Goal: Task Accomplishment & Management: Complete application form

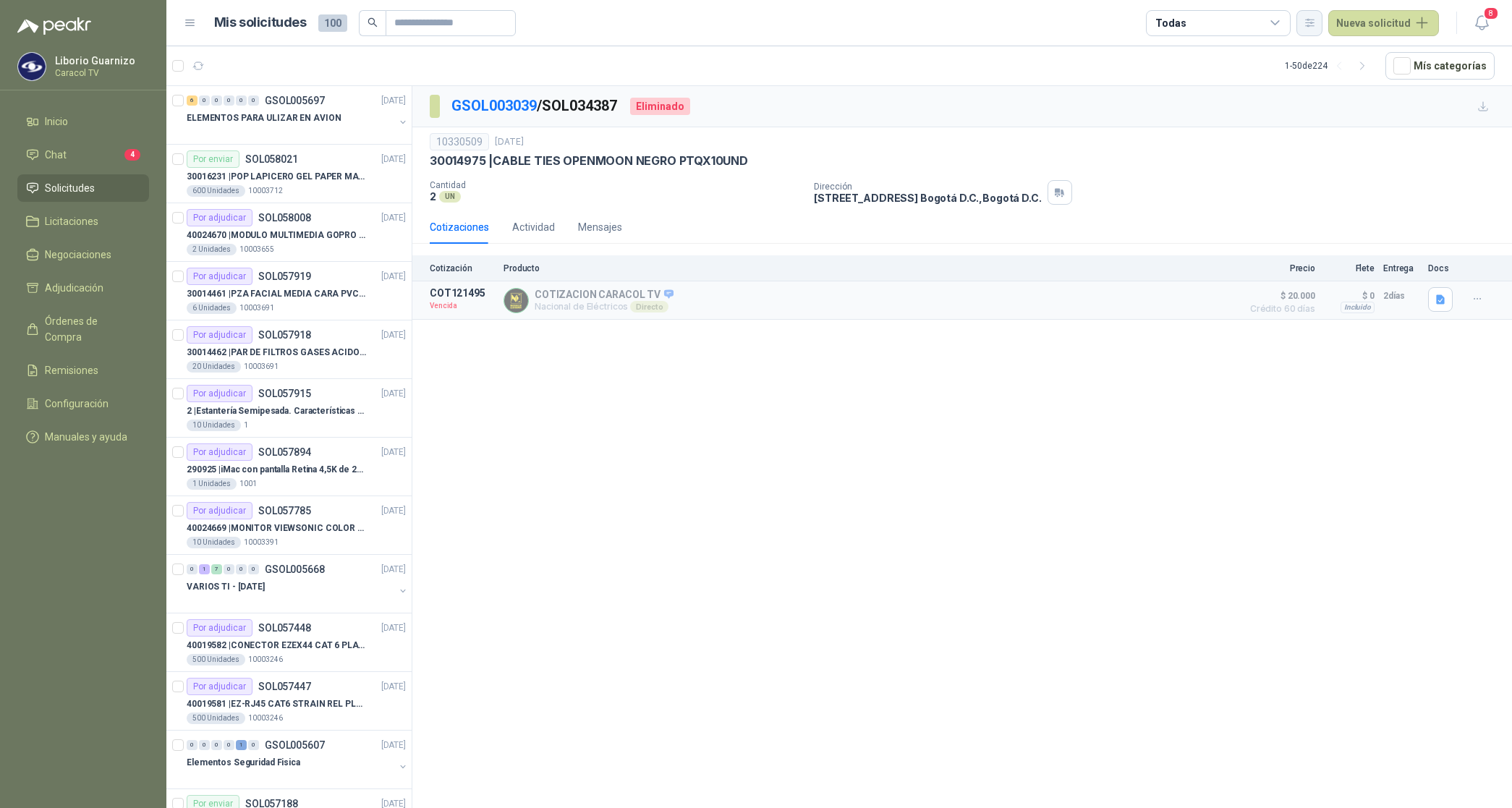
click at [1314, 22] on icon "button" at bounding box center [1309, 22] width 12 height 12
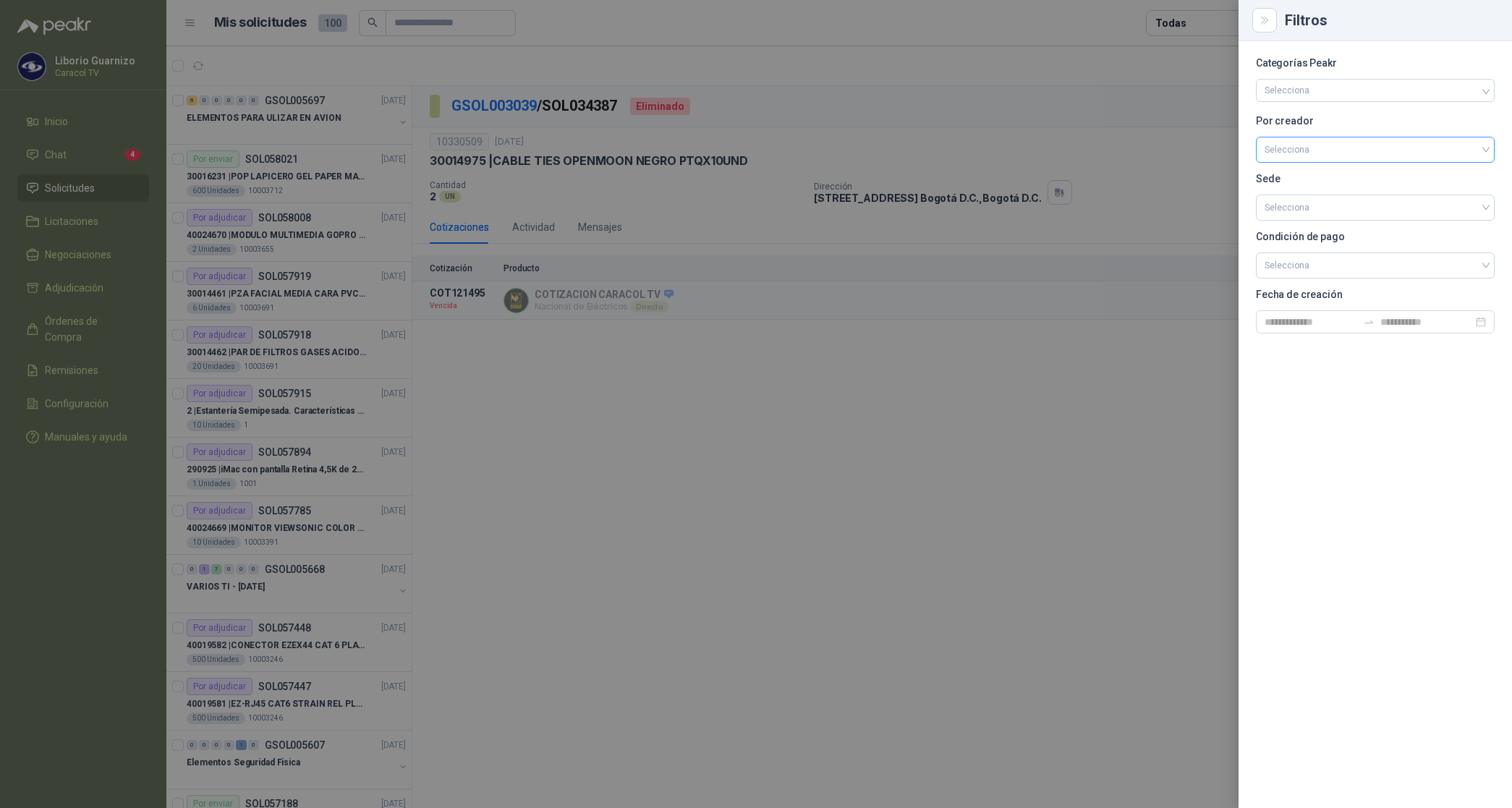
click at [1293, 153] on input "search" at bounding box center [1375, 148] width 221 height 22
click at [1299, 230] on div "[PERSON_NAME]" at bounding box center [1375, 226] width 215 height 16
click at [1192, 19] on div at bounding box center [756, 404] width 1512 height 808
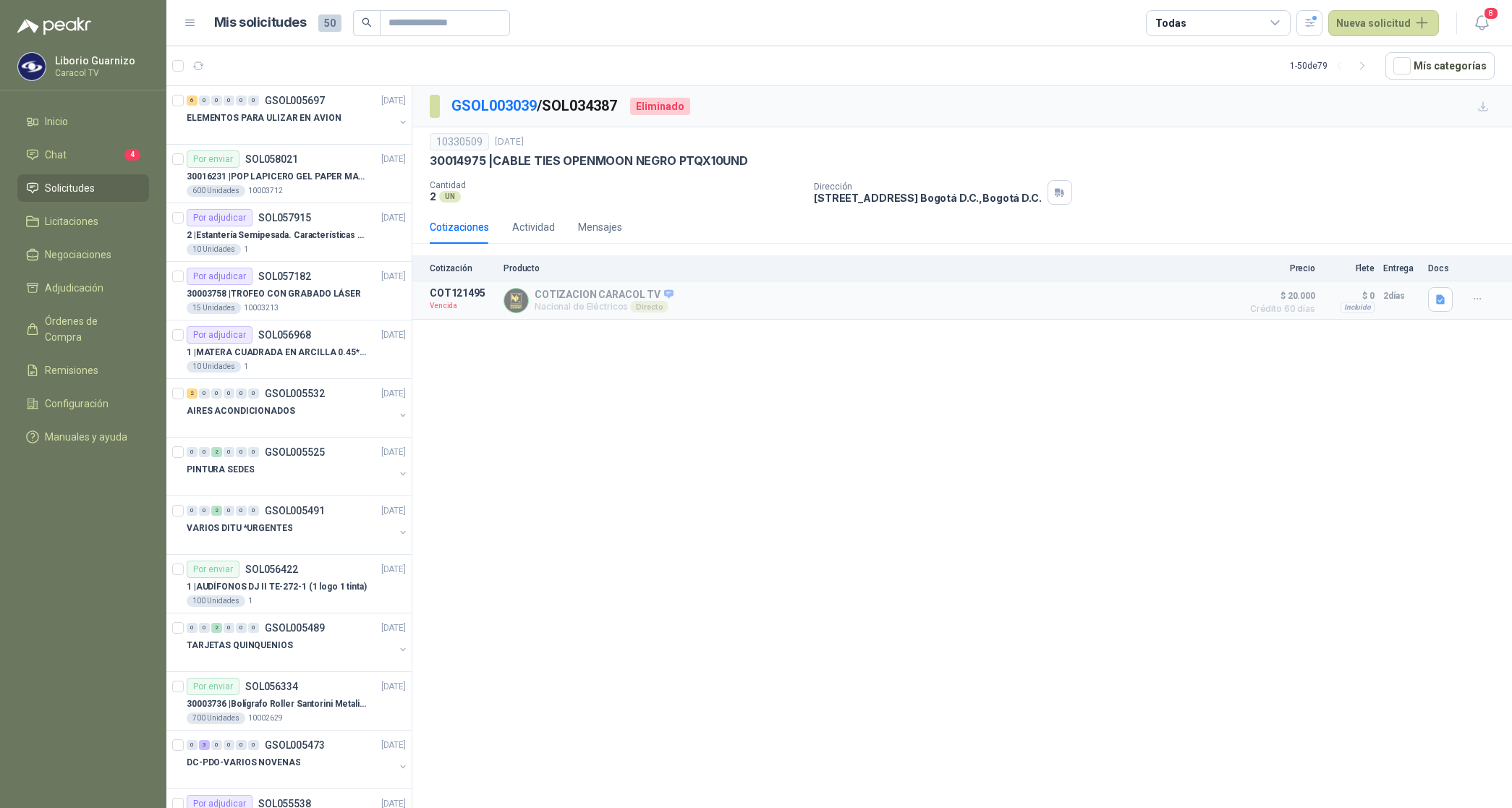
click at [1191, 24] on div "Todas" at bounding box center [1218, 23] width 145 height 26
click at [1205, 87] on div "8 Por cotizar" at bounding box center [1197, 83] width 70 height 11
click at [1212, 113] on div "13 Por adjudicar" at bounding box center [1202, 108] width 79 height 11
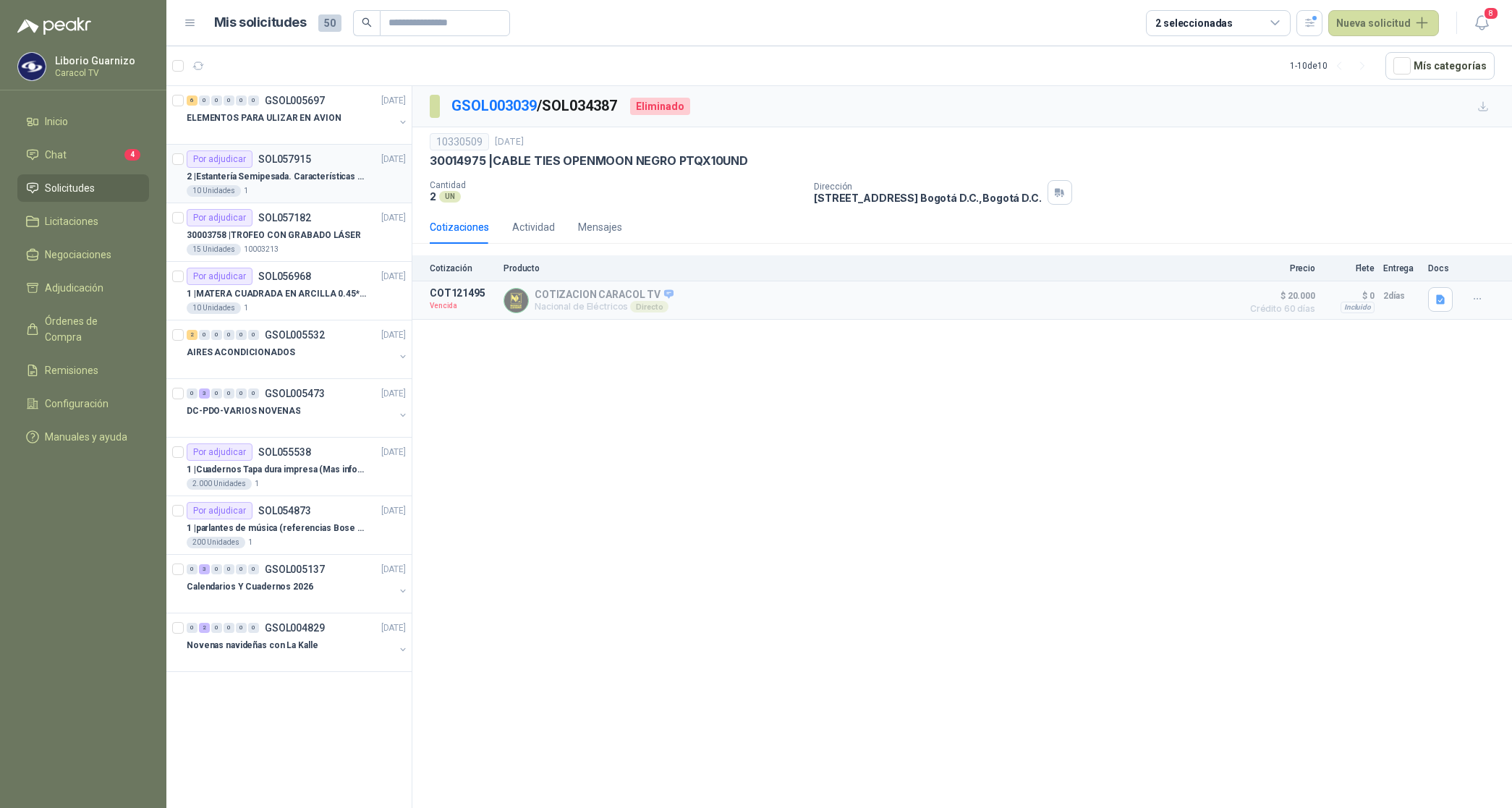
click at [272, 181] on p "2 | Estantería Semipesada. Características en el adjunto" at bounding box center [276, 177] width 180 height 13
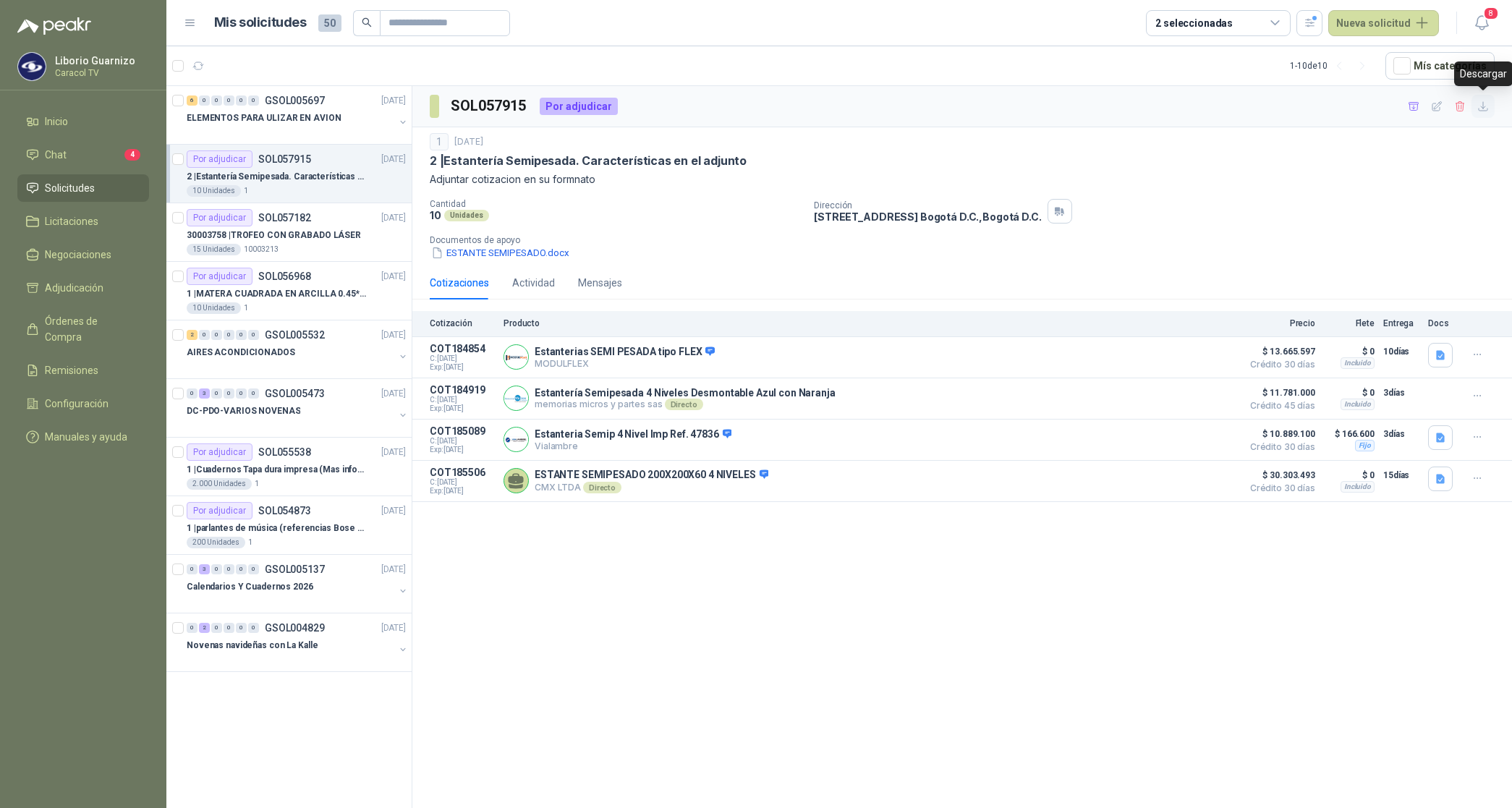
click at [1482, 105] on icon "button" at bounding box center [1482, 107] width 12 height 12
click at [1416, 107] on icon "button" at bounding box center [1413, 107] width 12 height 12
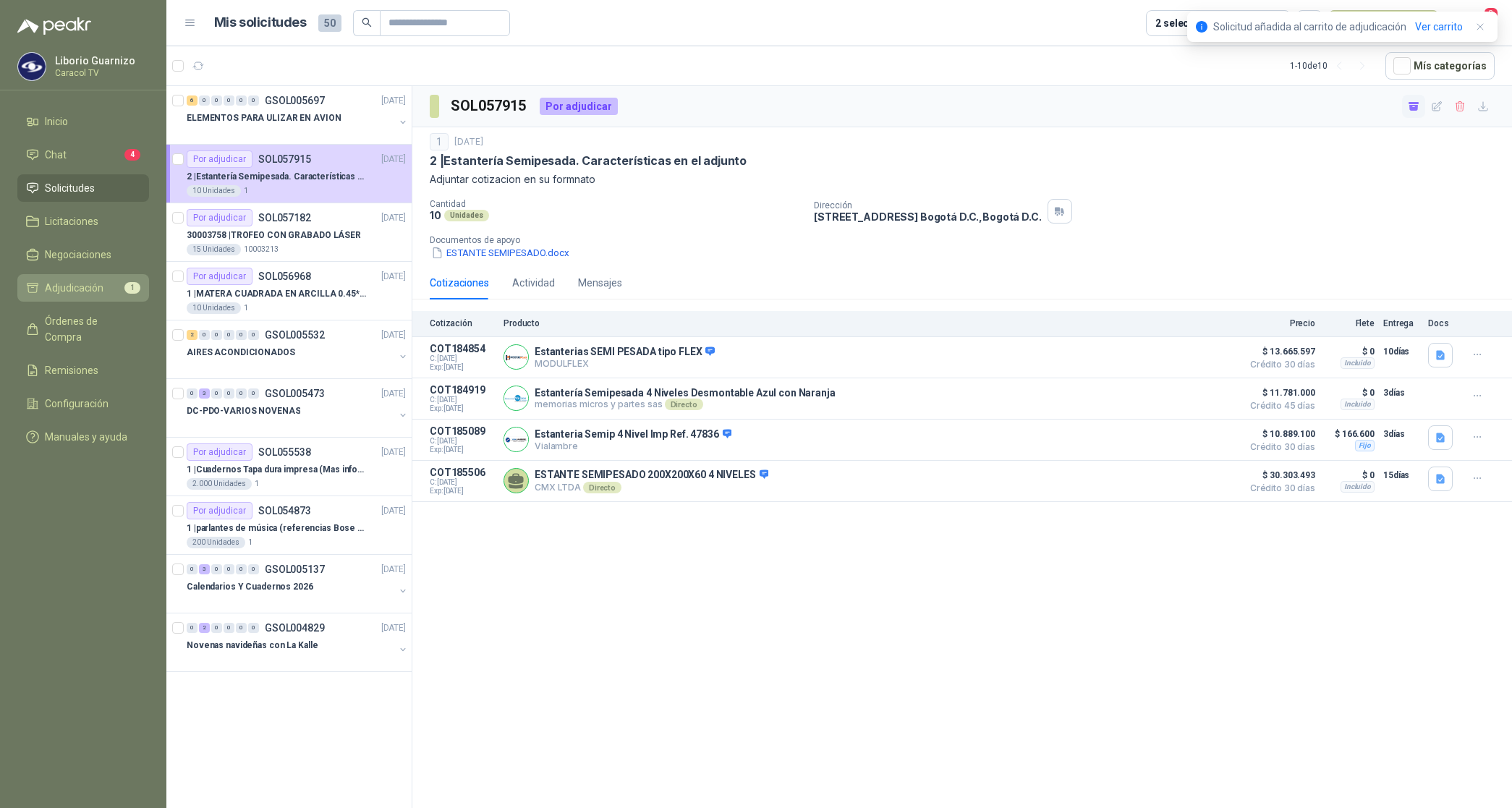
click at [73, 280] on span "Adjudicación" at bounding box center [74, 287] width 59 height 16
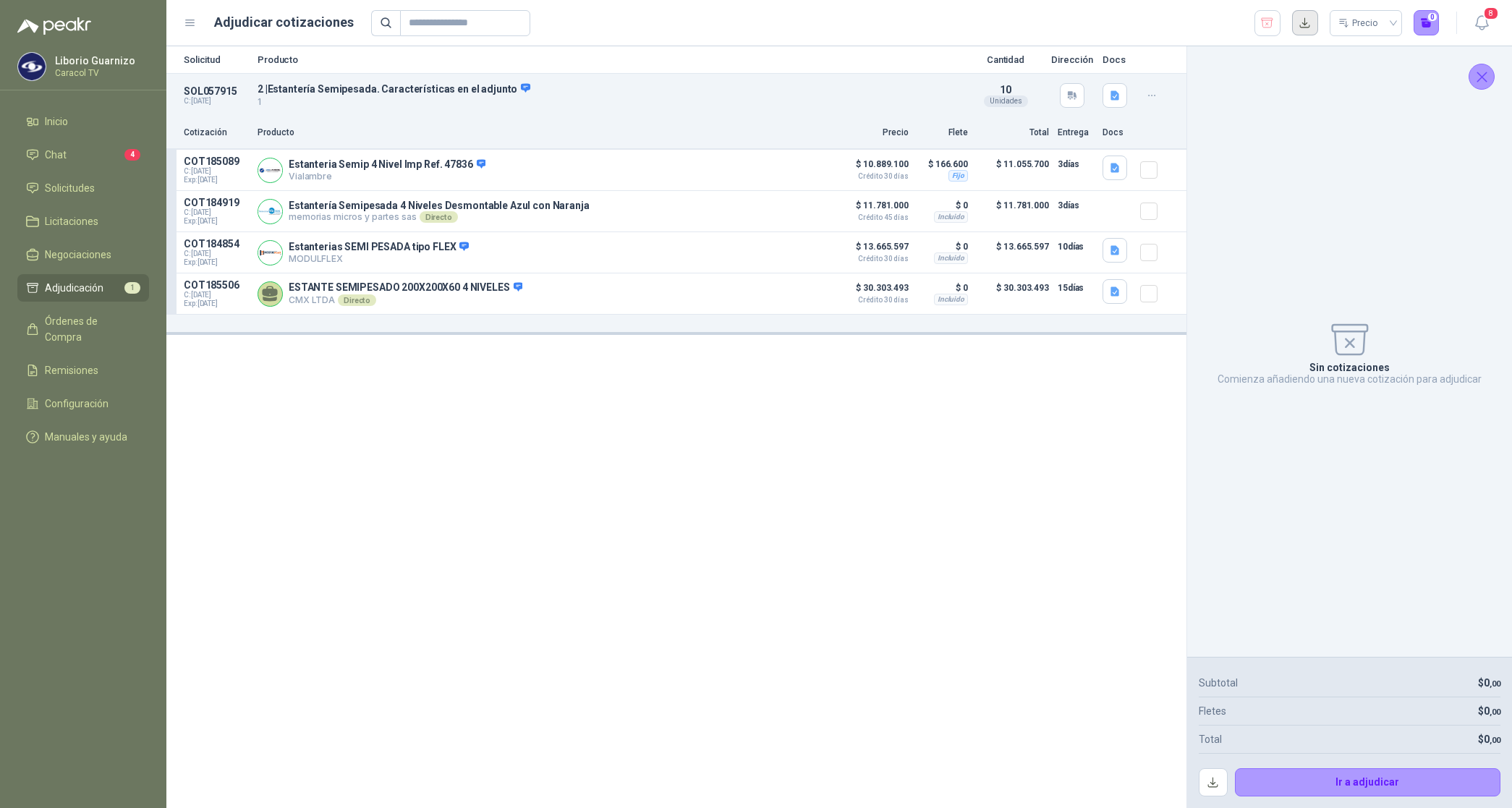
click at [1307, 28] on button "button" at bounding box center [1304, 23] width 26 height 26
click at [1271, 23] on icon "button" at bounding box center [1267, 23] width 11 height 10
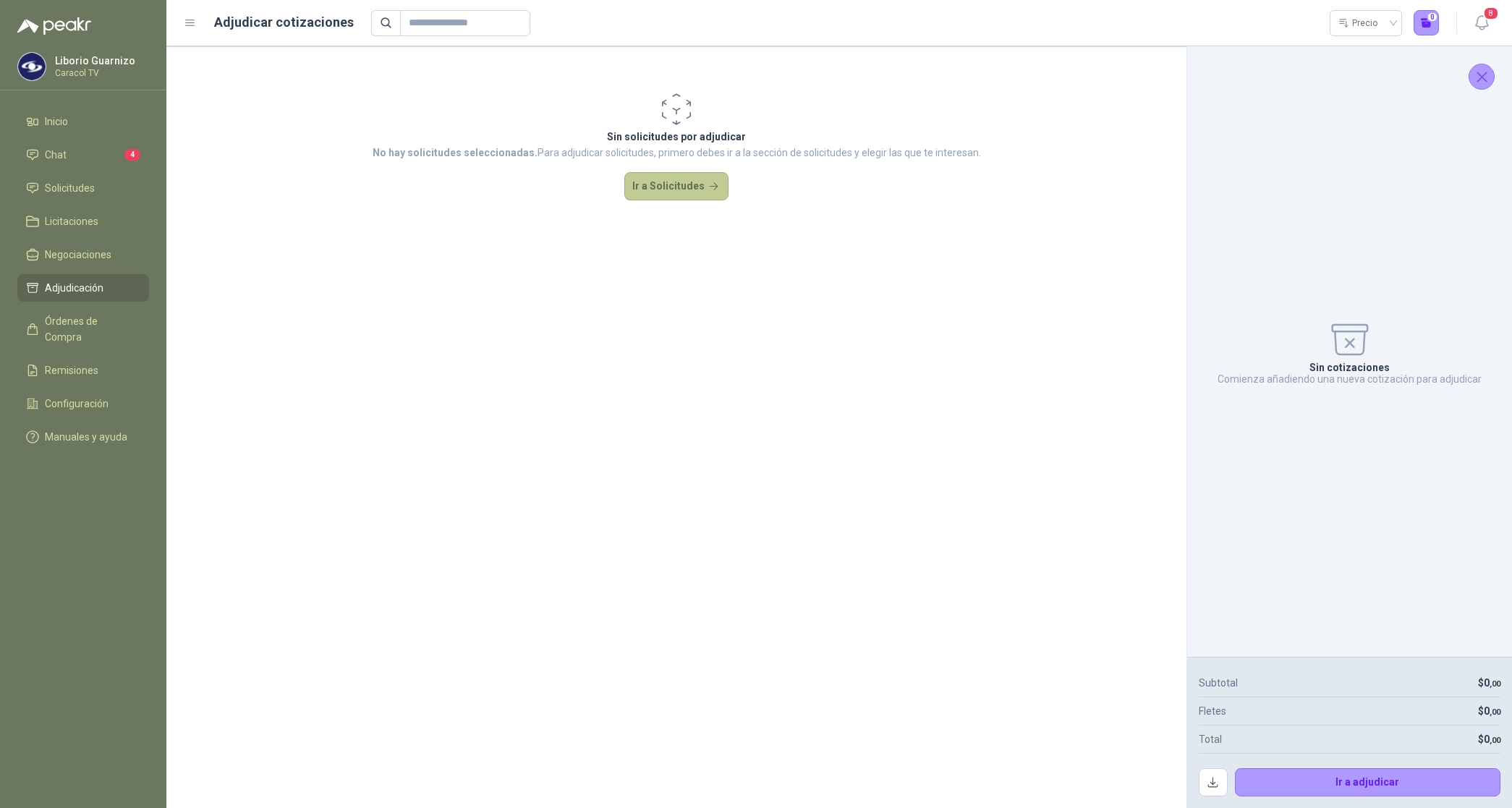
click at [681, 189] on button "Ir a Solicitudes" at bounding box center [676, 187] width 104 height 29
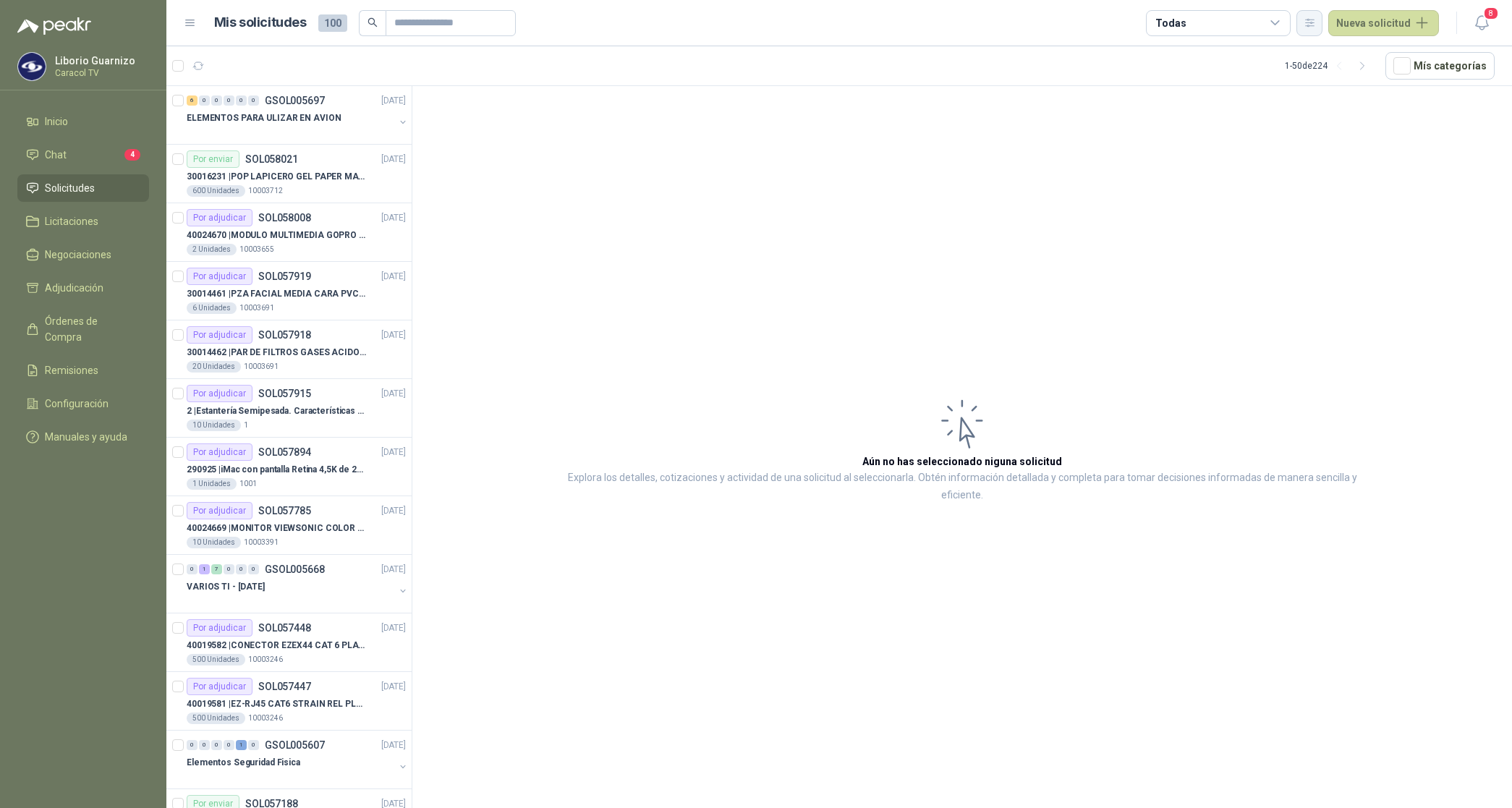
click at [1314, 23] on icon "button" at bounding box center [1309, 23] width 8 height 8
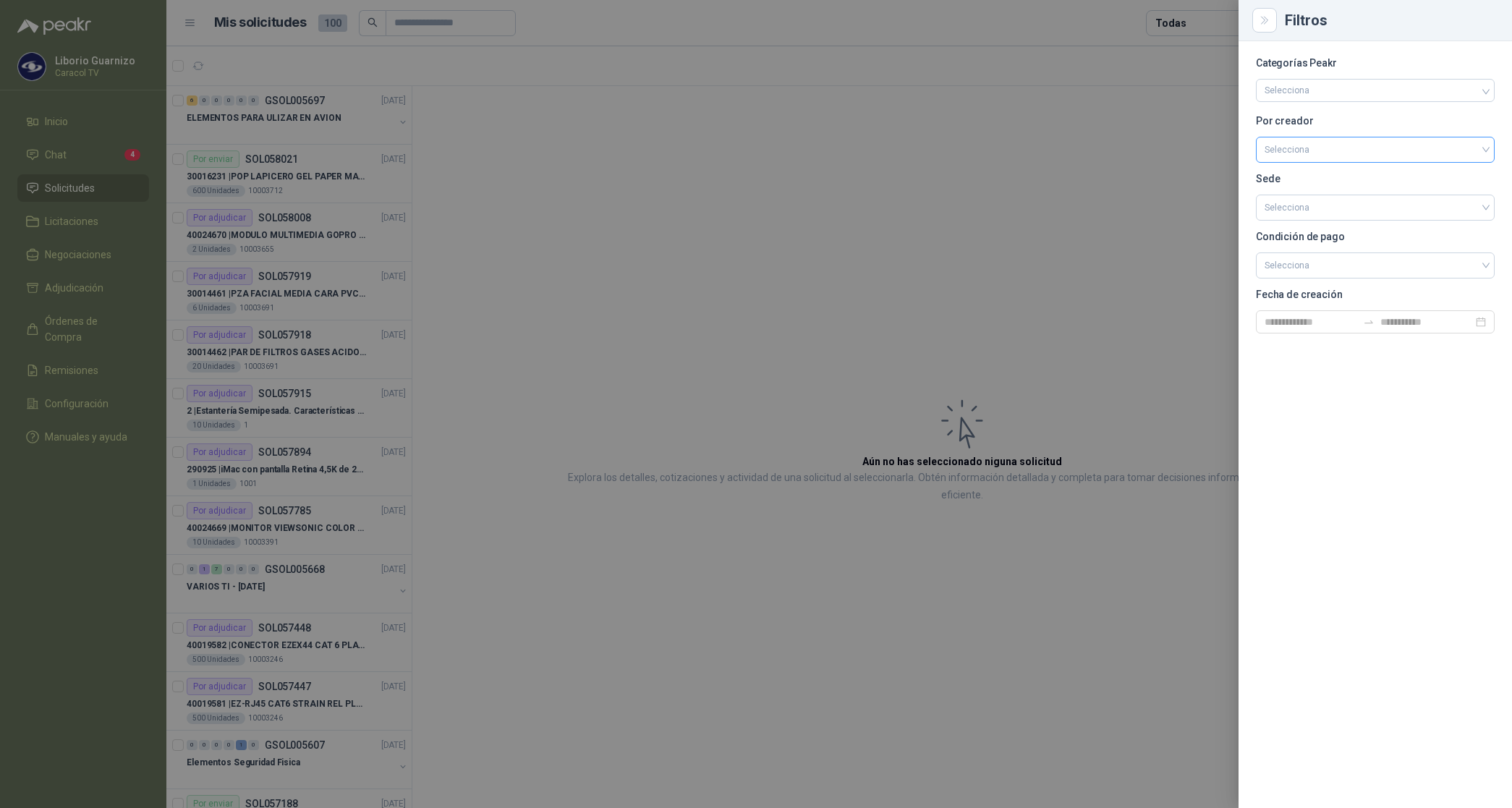
click at [1300, 152] on input "search" at bounding box center [1375, 148] width 221 height 22
click at [1315, 229] on div "[PERSON_NAME]" at bounding box center [1375, 226] width 215 height 16
drag, startPoint x: 1163, startPoint y: 19, endPoint x: 1170, endPoint y: 23, distance: 8.1
click at [1168, 22] on div at bounding box center [756, 404] width 1512 height 808
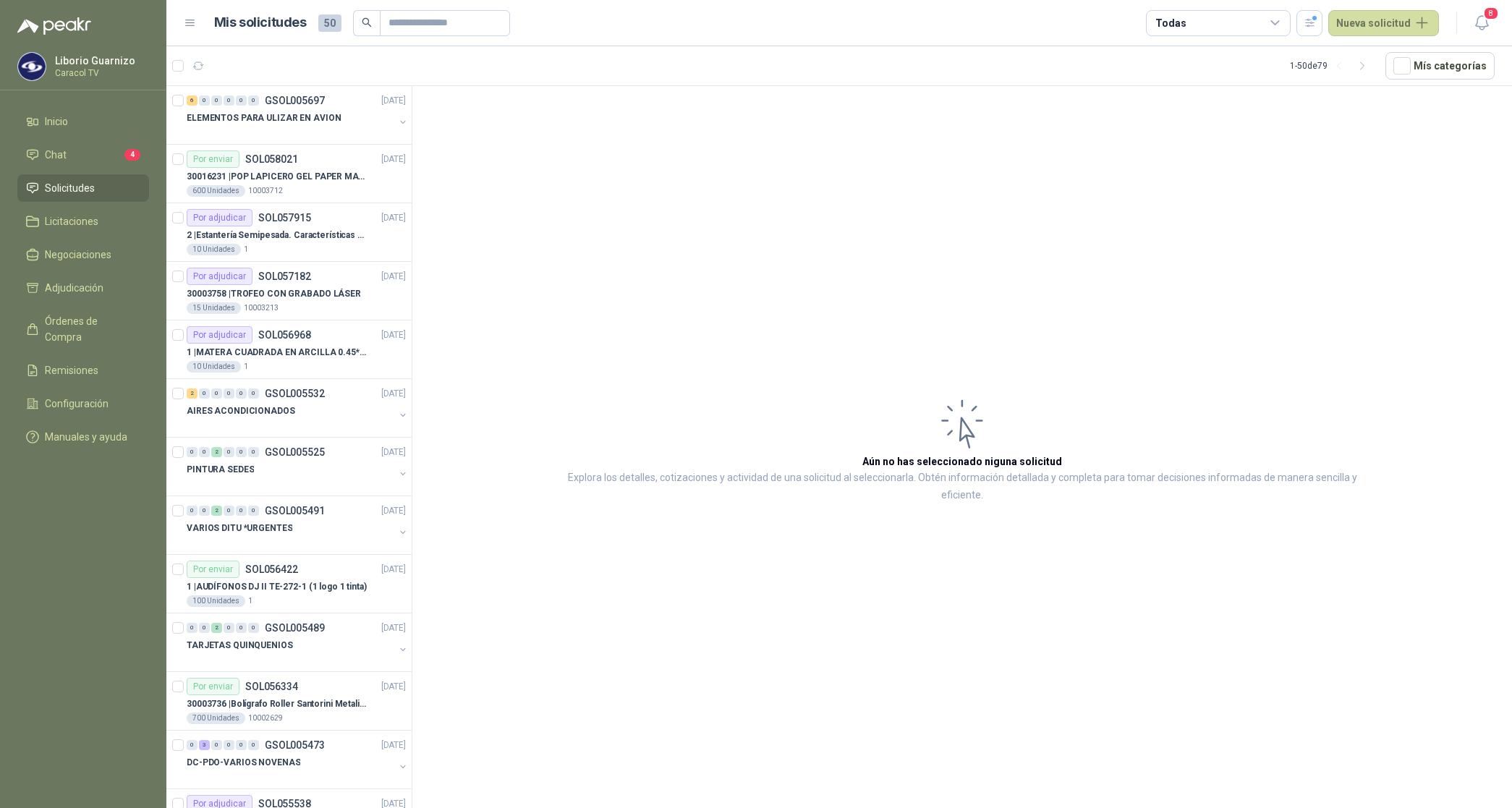
click at [1172, 24] on div "Todas" at bounding box center [1170, 23] width 30 height 16
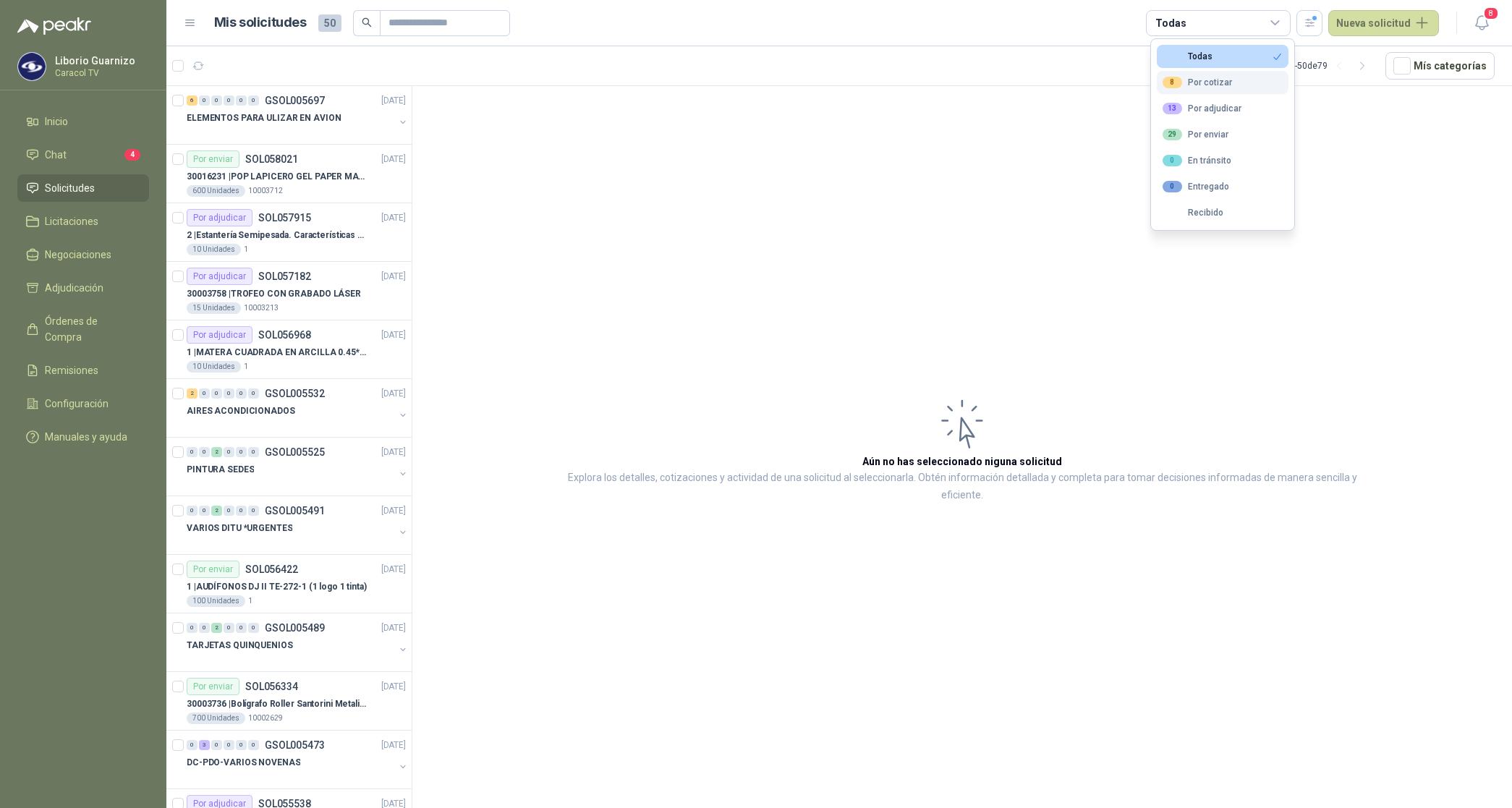
drag, startPoint x: 1187, startPoint y: 77, endPoint x: 1202, endPoint y: 84, distance: 16.6
click at [1187, 76] on button "8 Por cotizar" at bounding box center [1223, 82] width 131 height 23
click at [1212, 106] on div "13 Por adjudicar" at bounding box center [1202, 108] width 79 height 11
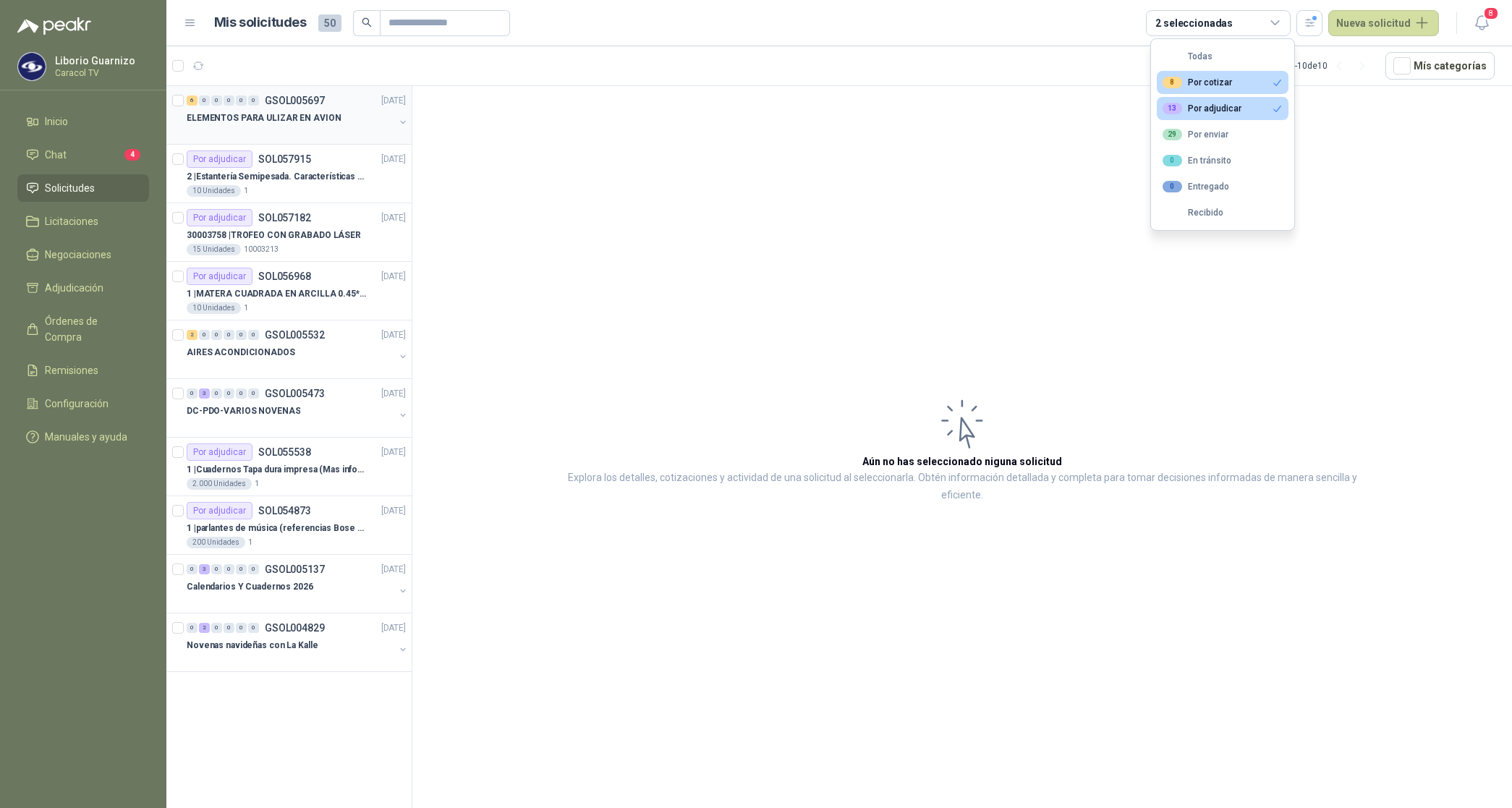
click at [308, 114] on p "ELEMENTOS PARA ULIZAR EN AVION" at bounding box center [264, 118] width 154 height 13
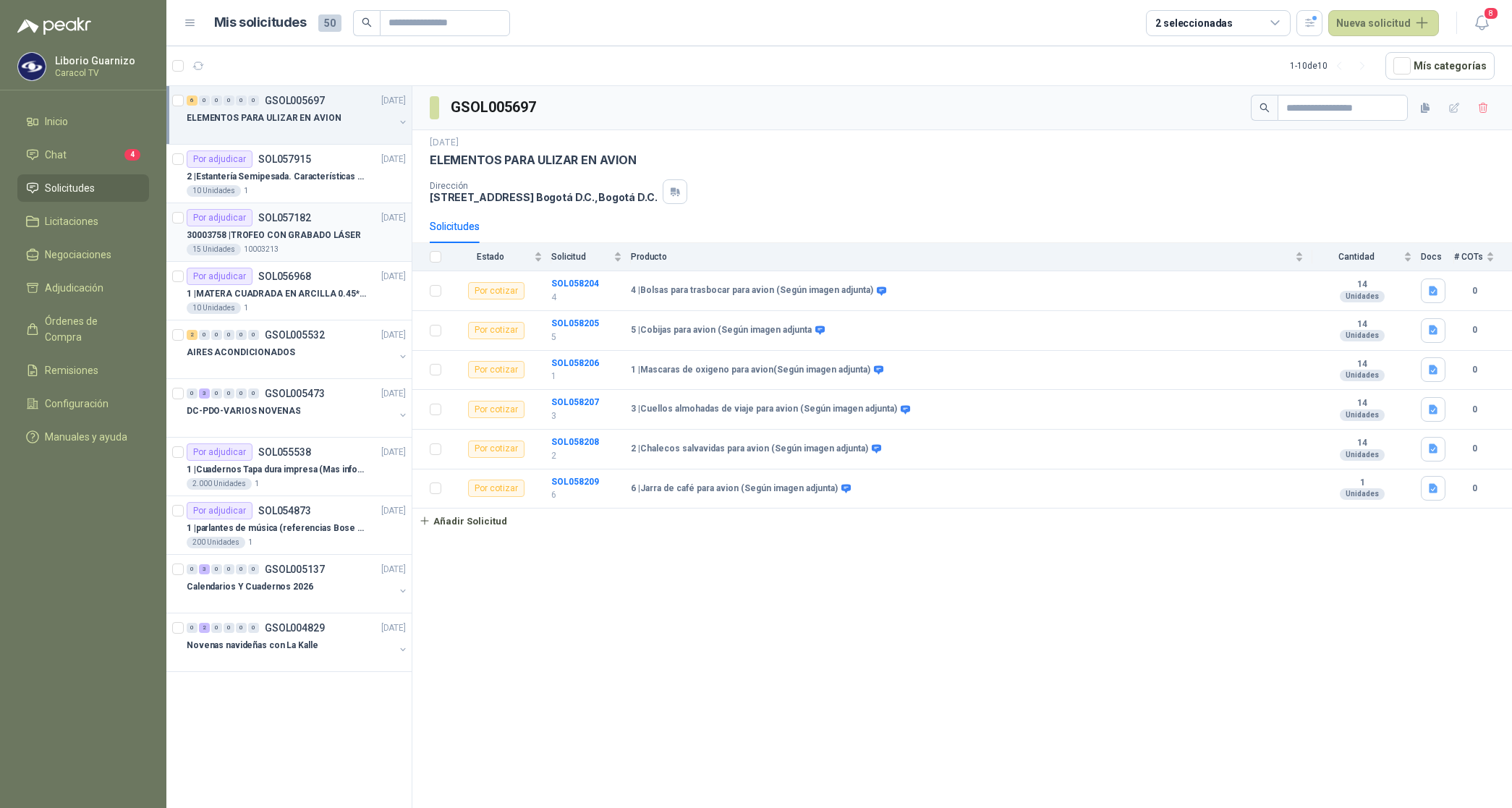
click at [327, 236] on p "30003758 | TROFEO CON GRABADO LÁSER" at bounding box center [273, 235] width 174 height 13
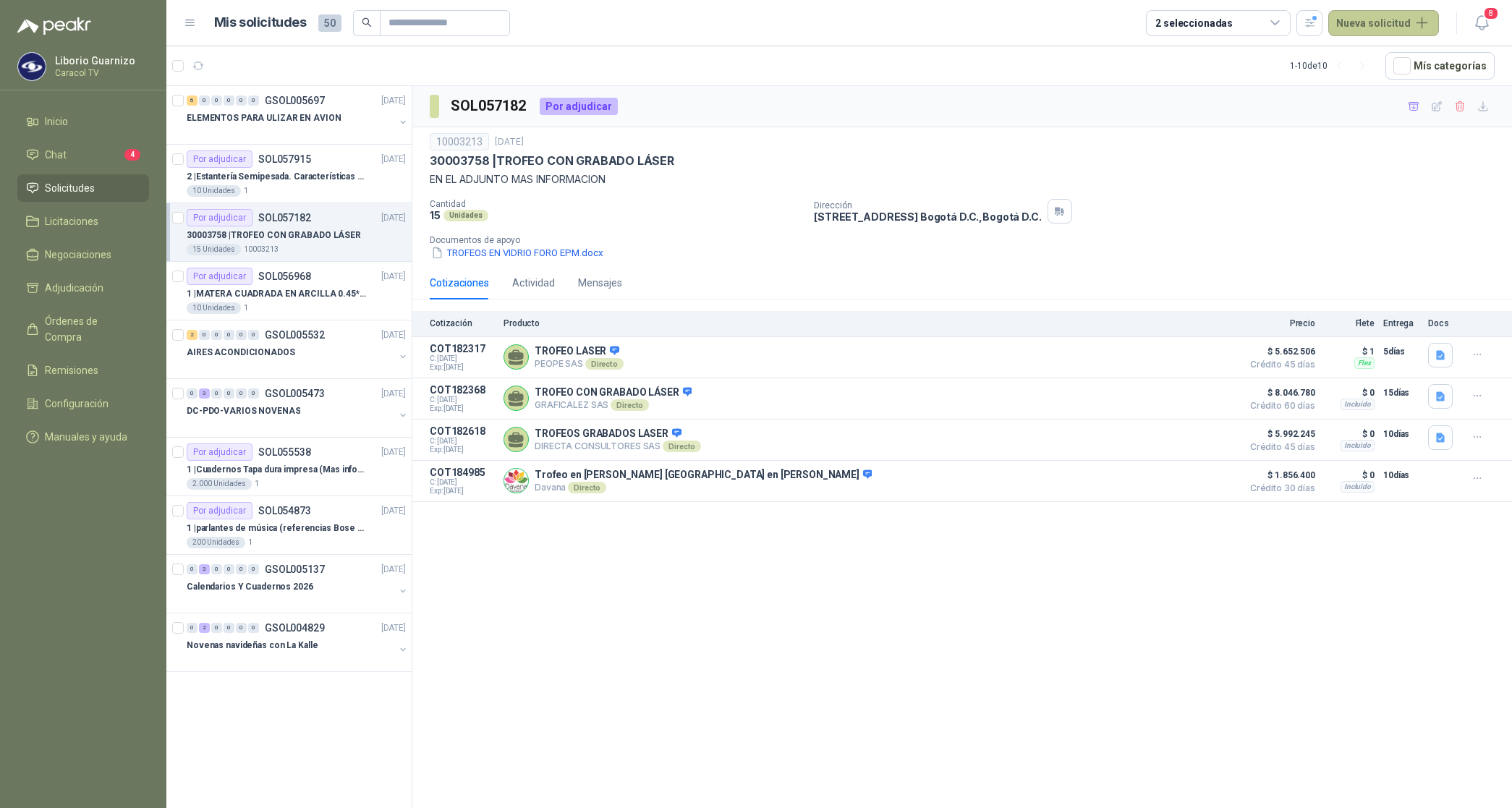
click at [1347, 26] on button "Nueva solicitud" at bounding box center [1383, 23] width 110 height 26
click at [1379, 55] on link "Solicitud" at bounding box center [1400, 57] width 123 height 26
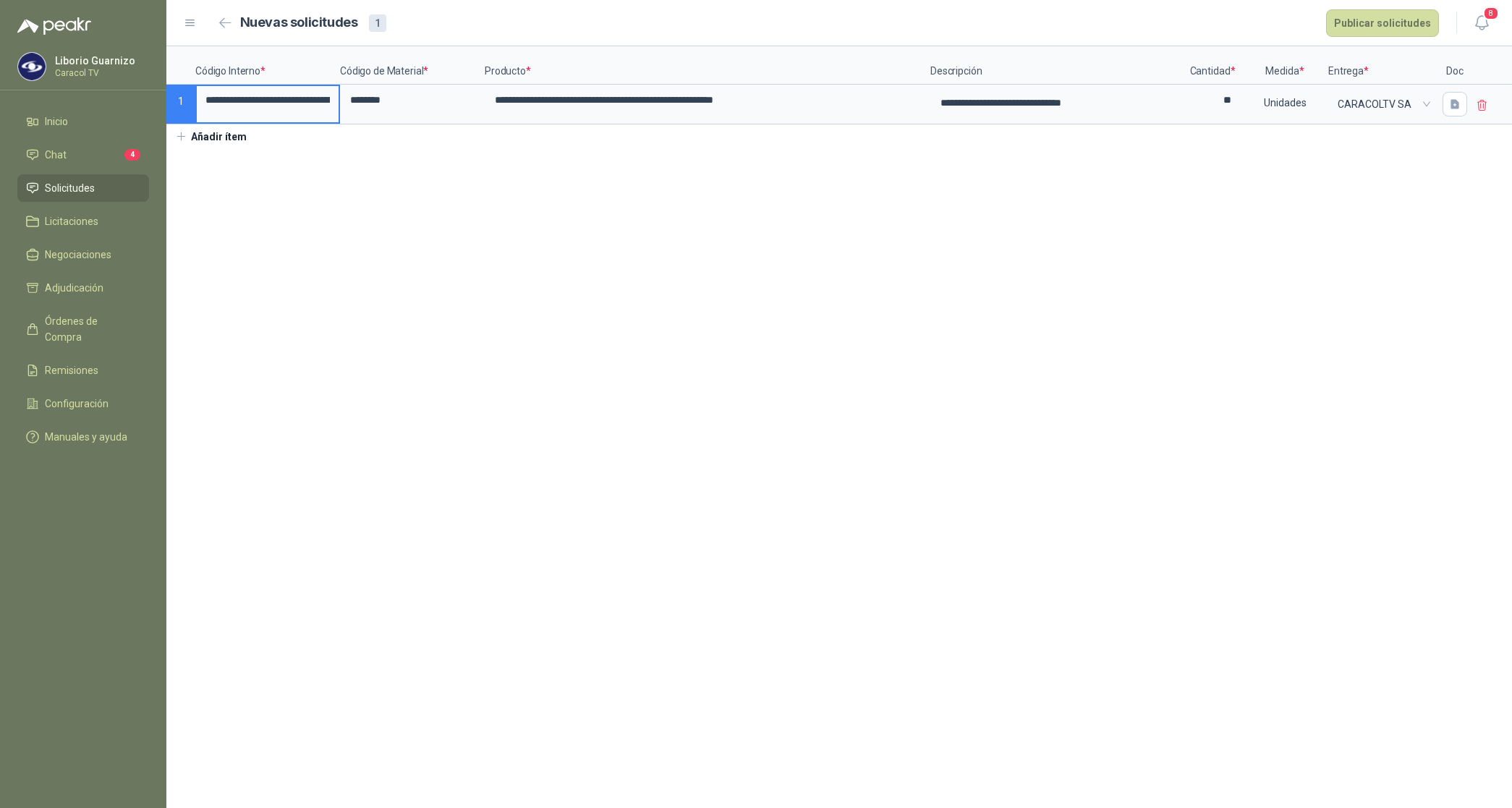
click at [281, 102] on input "**********" at bounding box center [268, 100] width 142 height 29
drag, startPoint x: 262, startPoint y: 99, endPoint x: 272, endPoint y: 101, distance: 10.2
click at [264, 99] on input "**********" at bounding box center [268, 100] width 142 height 29
type input "********"
click at [1451, 110] on button "button" at bounding box center [1455, 104] width 25 height 25
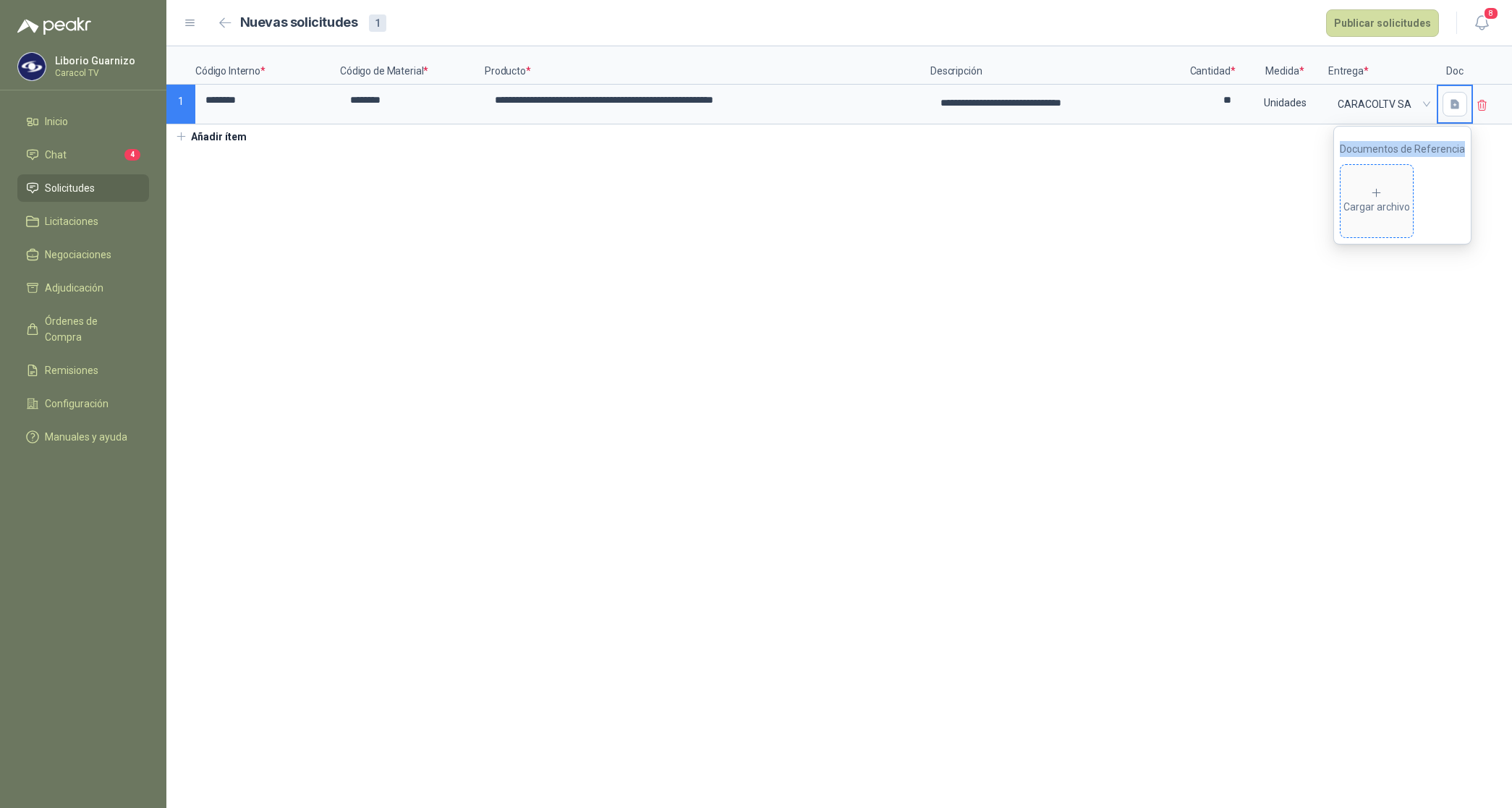
click at [1355, 179] on span "Cargar archivo" at bounding box center [1377, 201] width 72 height 72
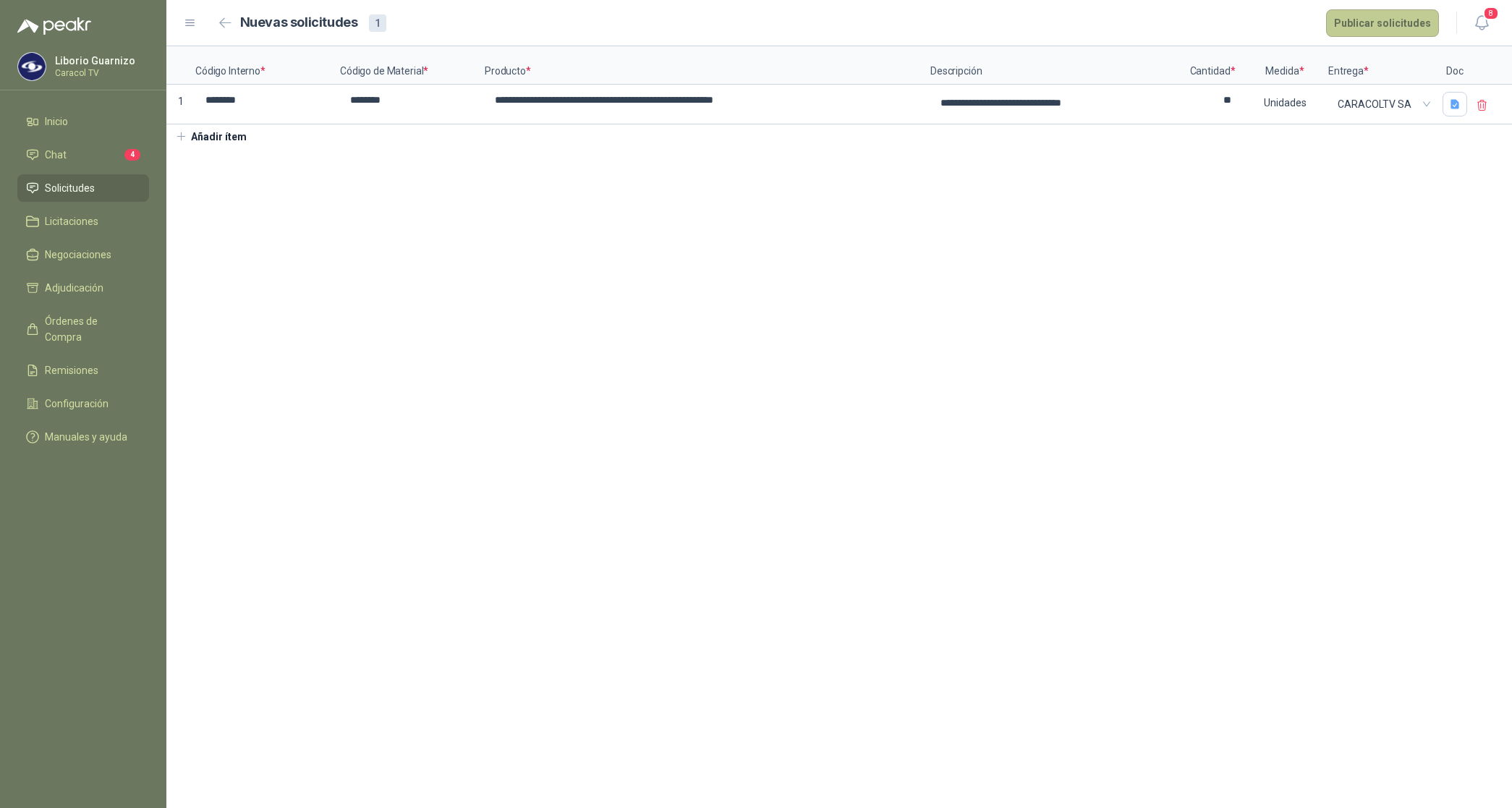
click at [1386, 29] on button "Publicar solicitudes" at bounding box center [1383, 23] width 113 height 28
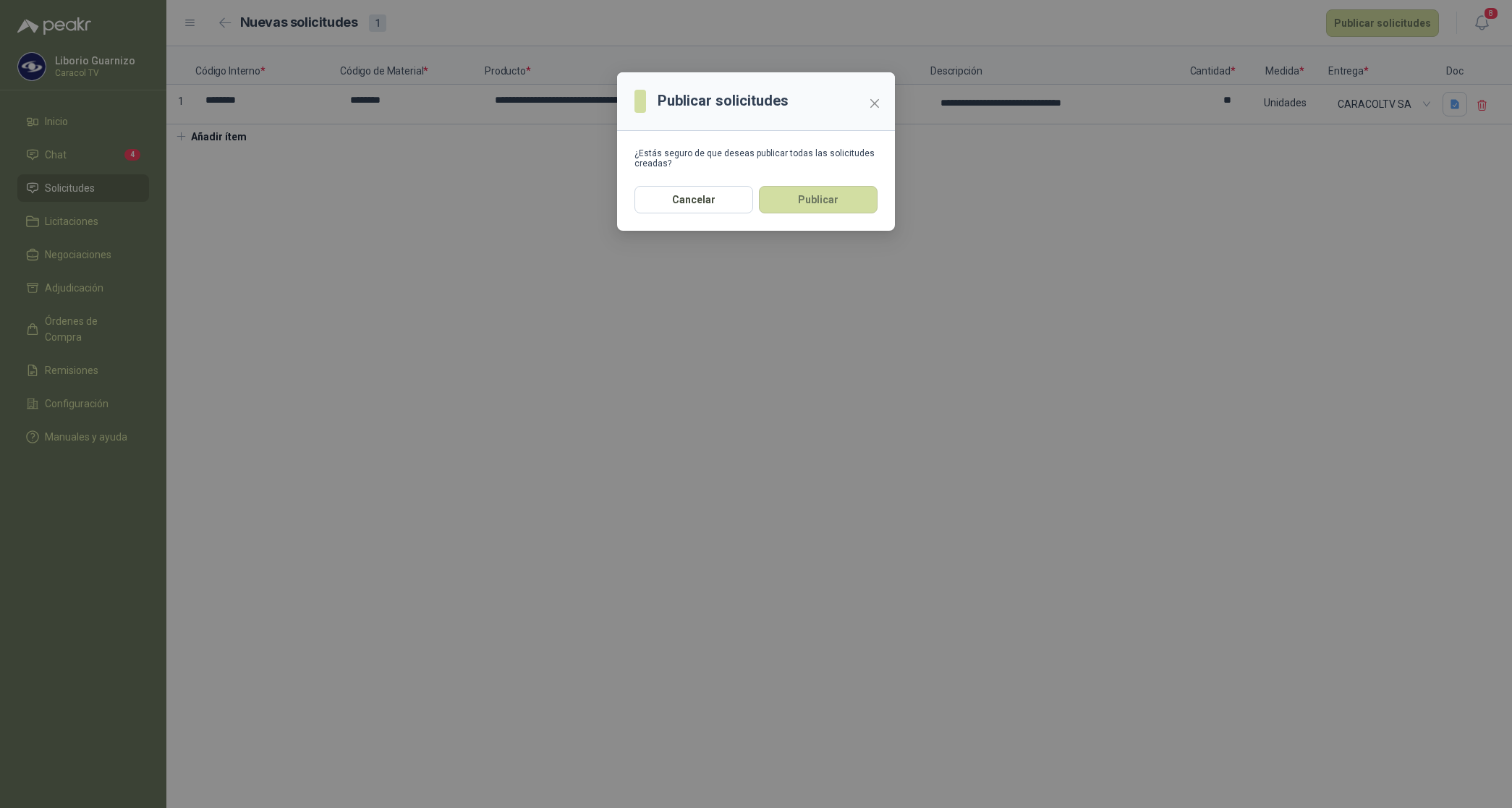
click at [832, 193] on button "Publicar" at bounding box center [818, 199] width 119 height 28
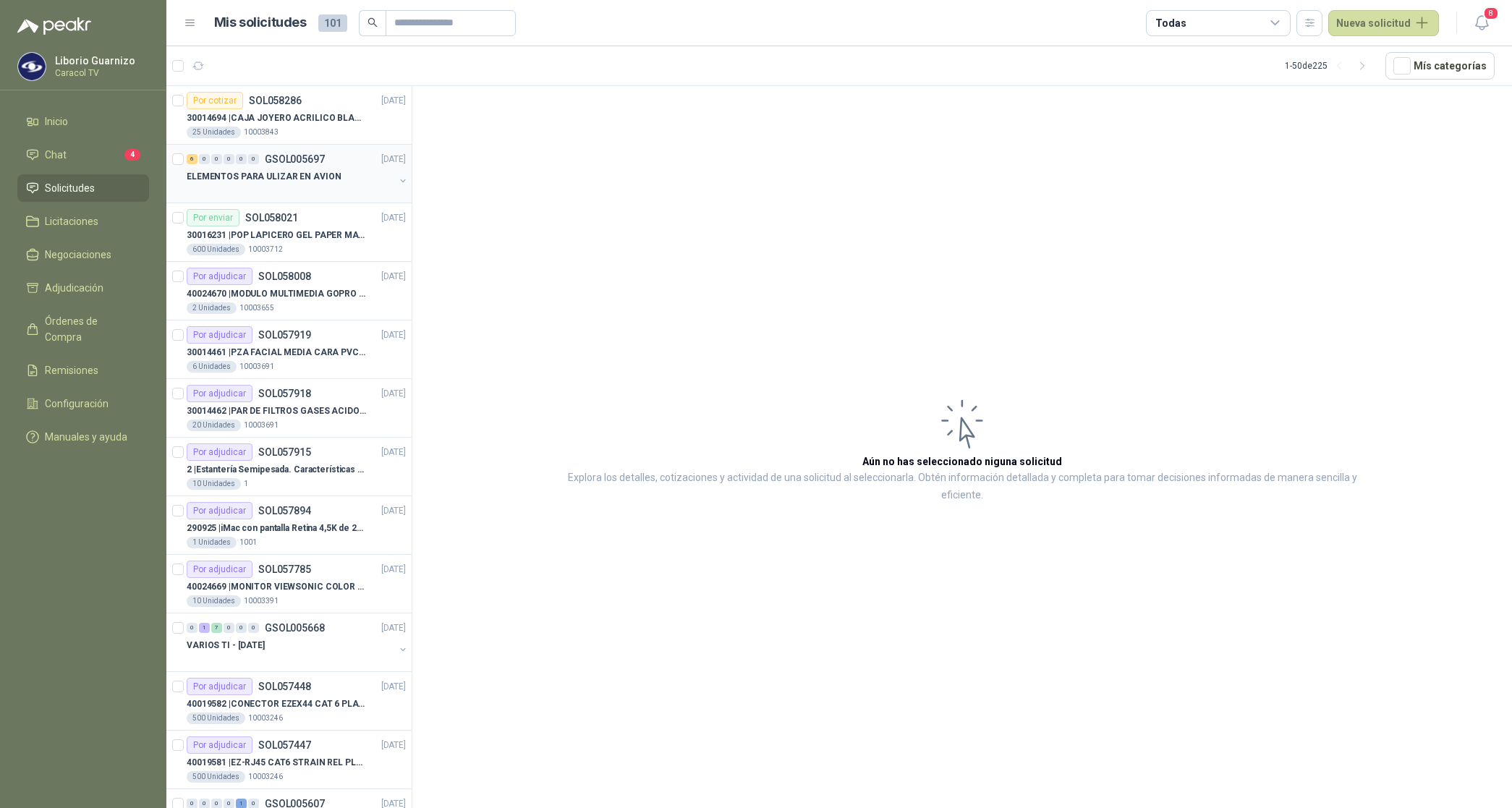
click at [257, 173] on p "ELEMENTOS PARA ULIZAR EN AVION" at bounding box center [264, 177] width 154 height 13
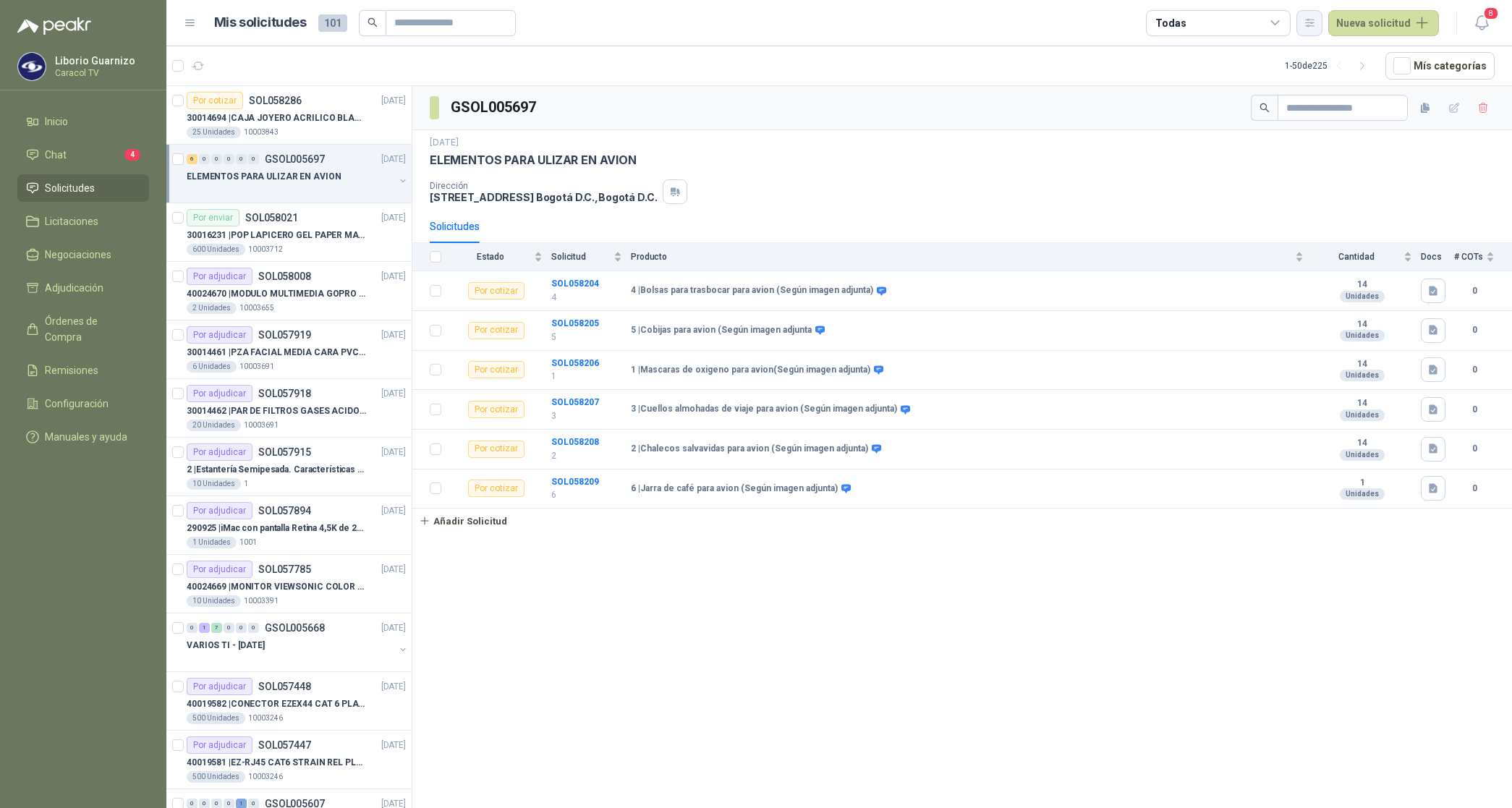
click at [1318, 22] on button "button" at bounding box center [1308, 23] width 26 height 26
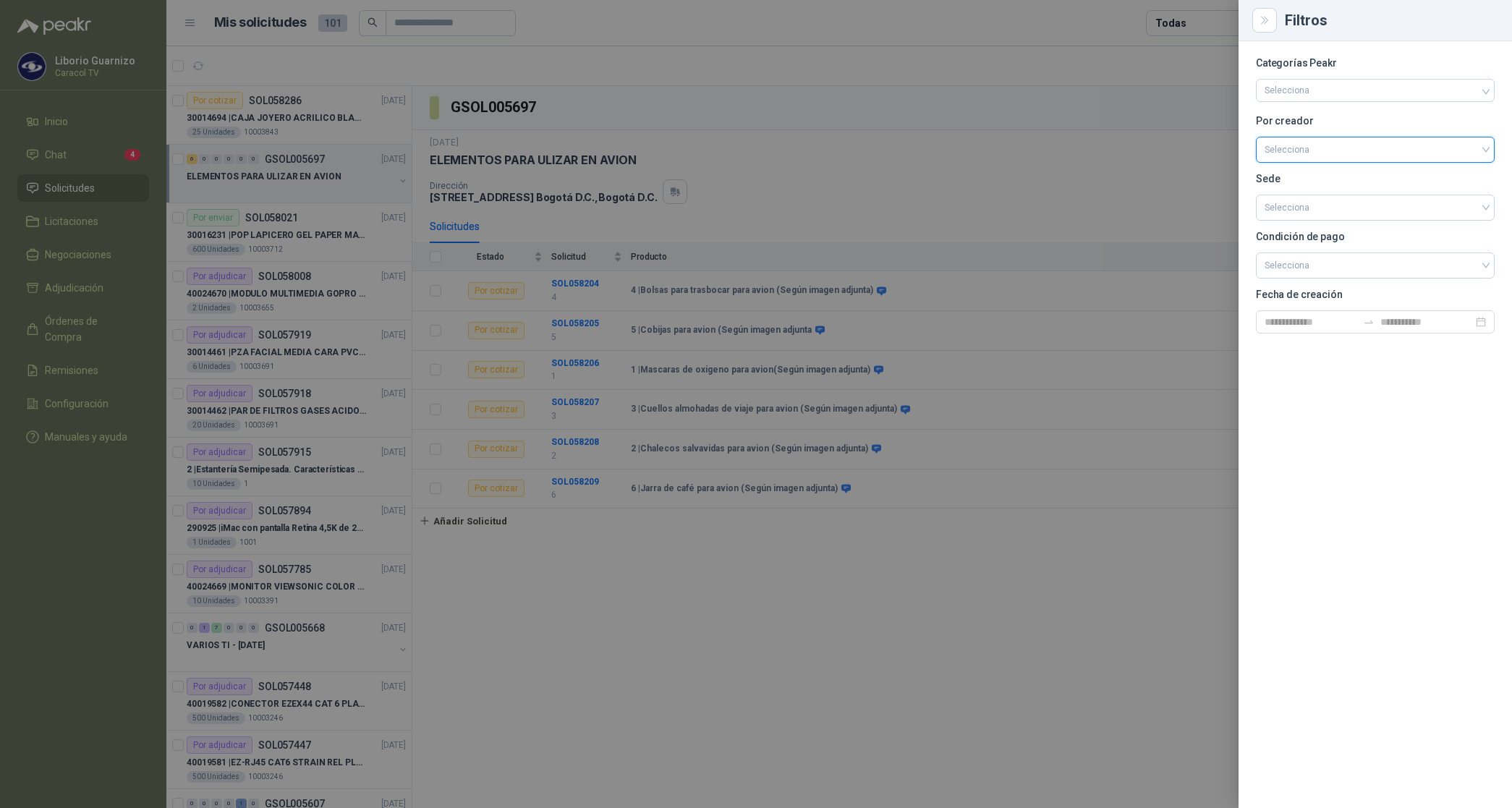
click at [1308, 142] on input "search" at bounding box center [1375, 148] width 221 height 22
click at [1313, 232] on div "[PERSON_NAME]" at bounding box center [1375, 226] width 215 height 16
click at [1184, 19] on div at bounding box center [756, 404] width 1512 height 808
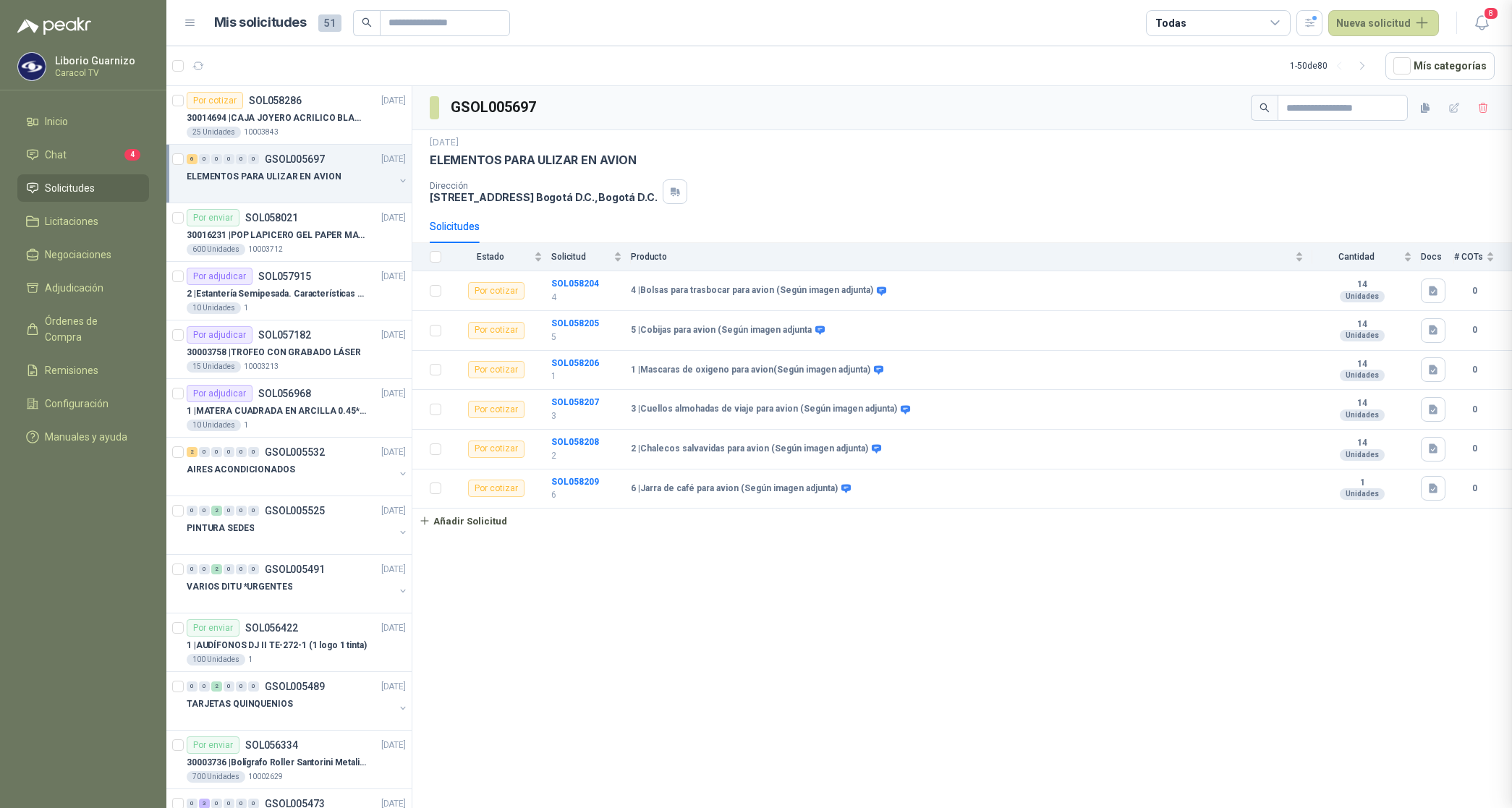
click at [1184, 19] on div "Todas" at bounding box center [1170, 23] width 30 height 16
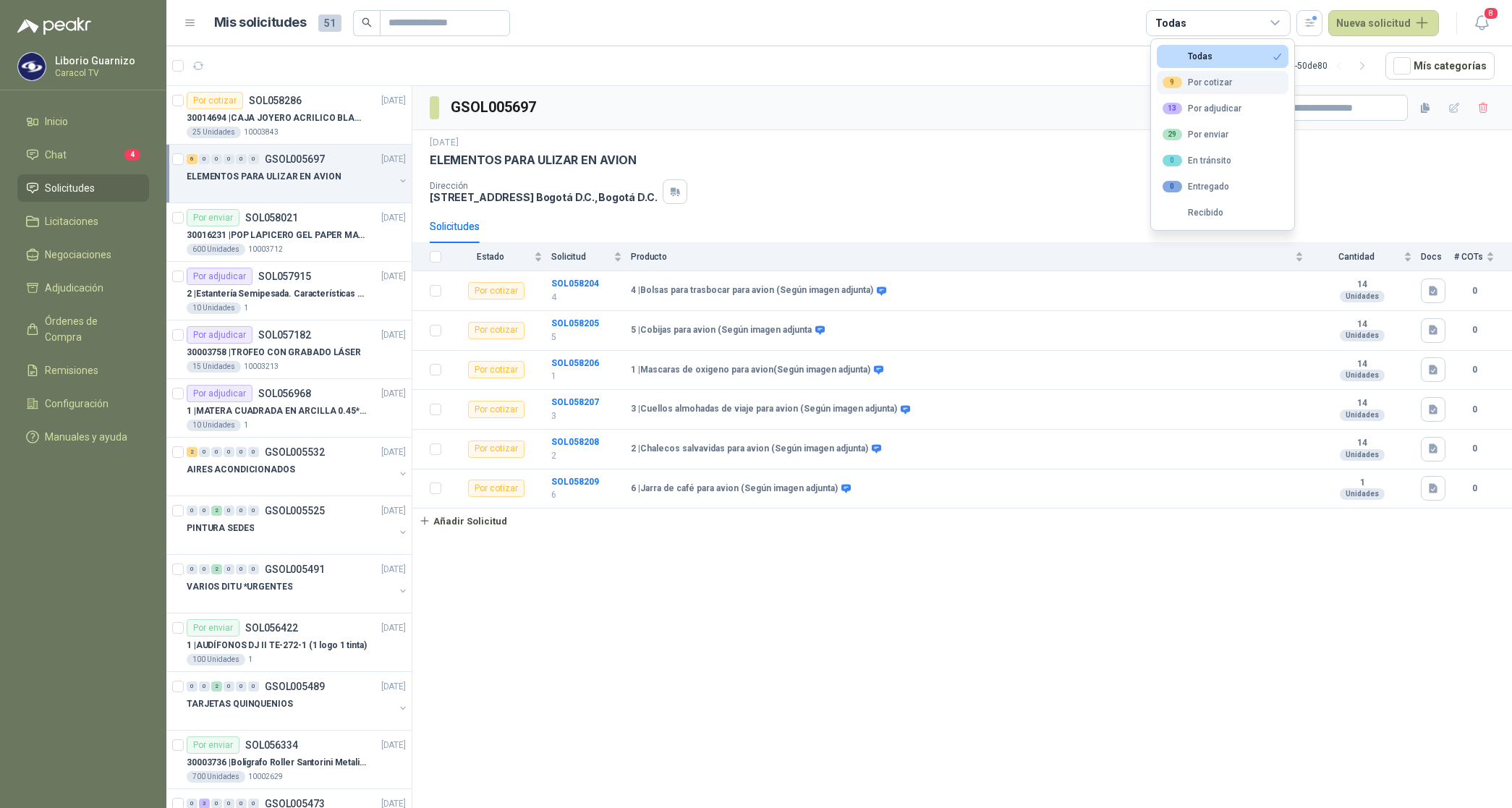
click at [1197, 78] on div "9 Por cotizar" at bounding box center [1197, 83] width 70 height 11
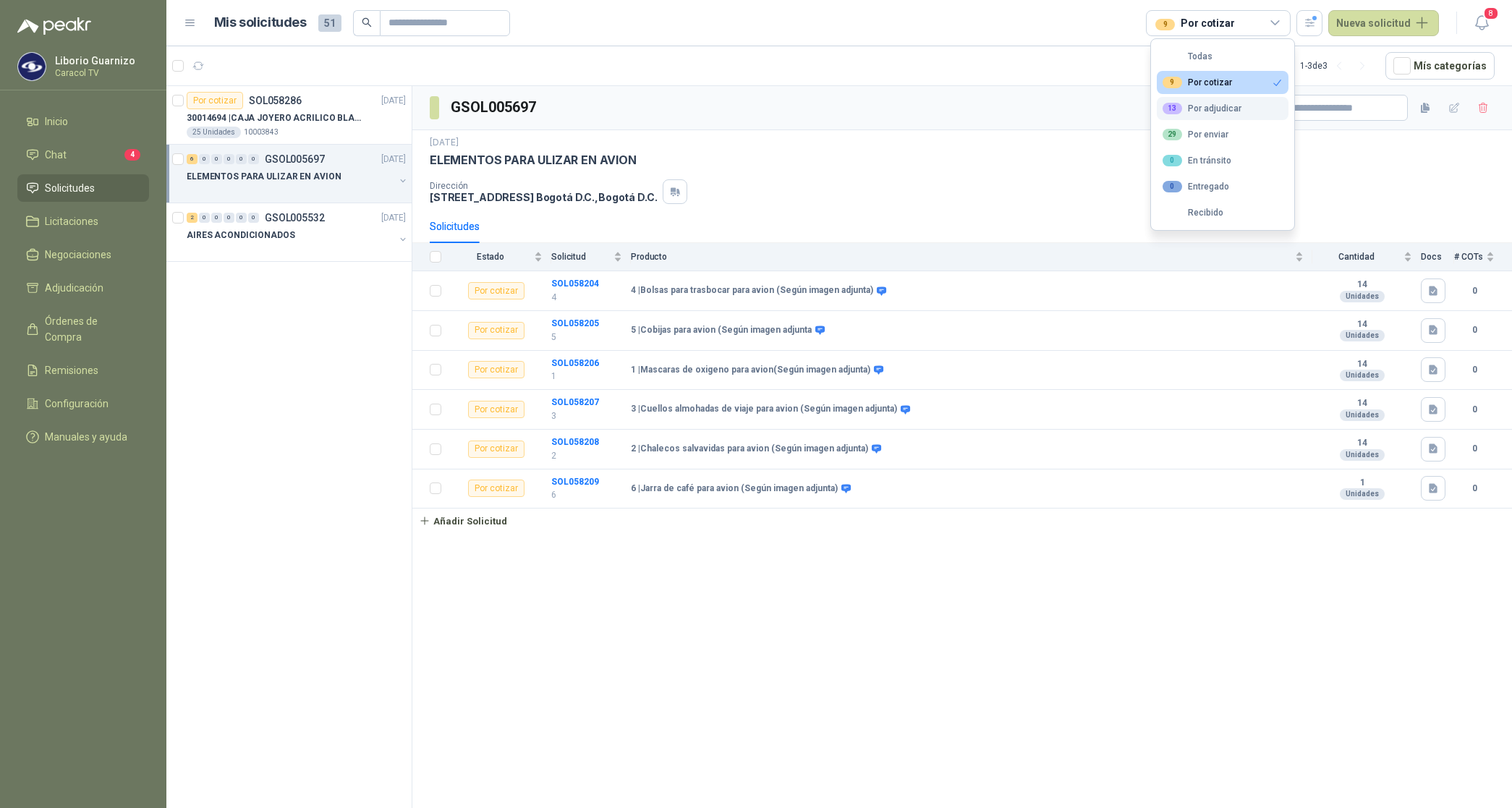
click at [1205, 102] on button "13 Por adjudicar" at bounding box center [1223, 108] width 131 height 23
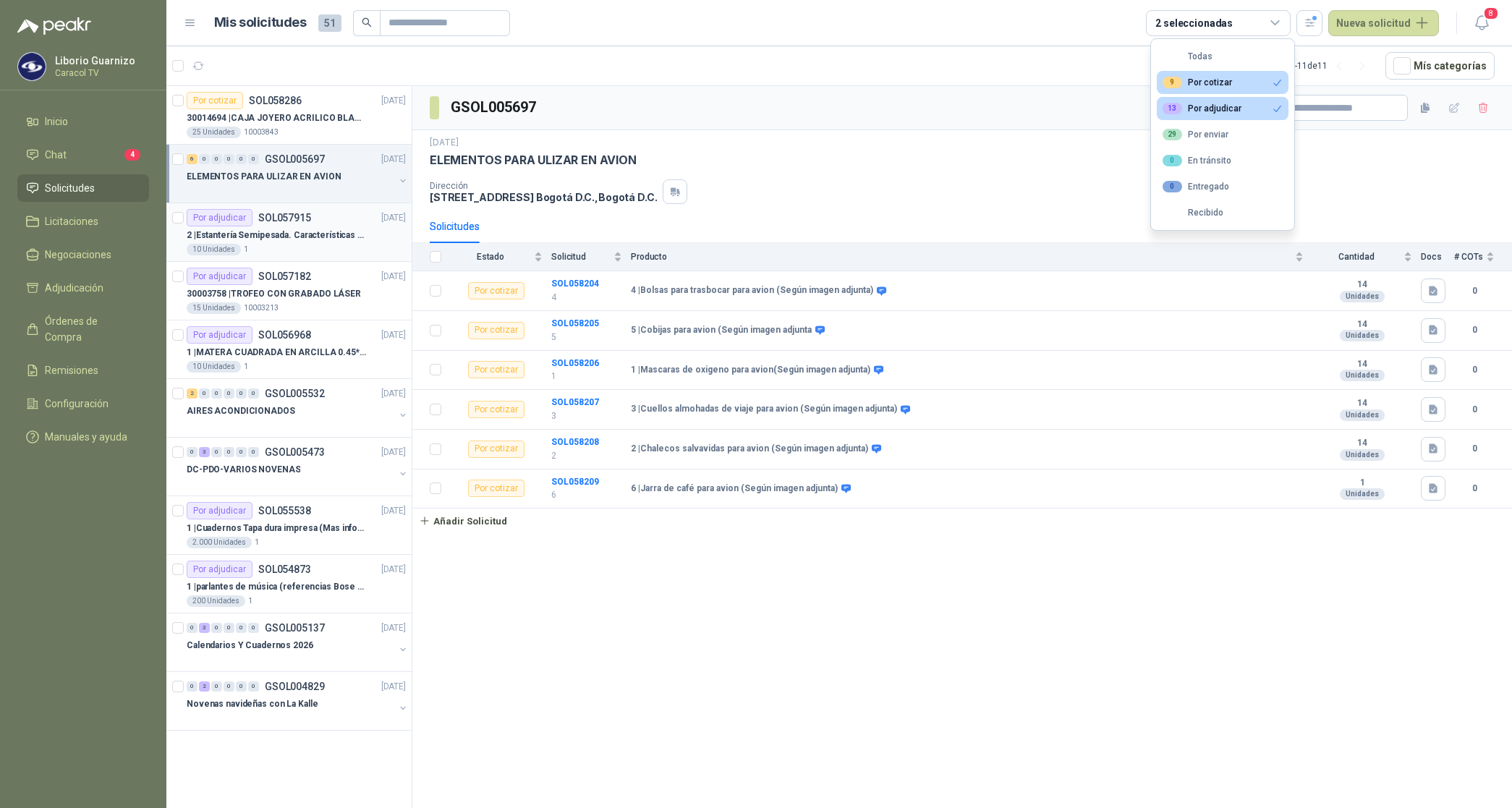
click at [309, 235] on p "2 | Estantería Semipesada. Características en el adjunto" at bounding box center [276, 235] width 180 height 13
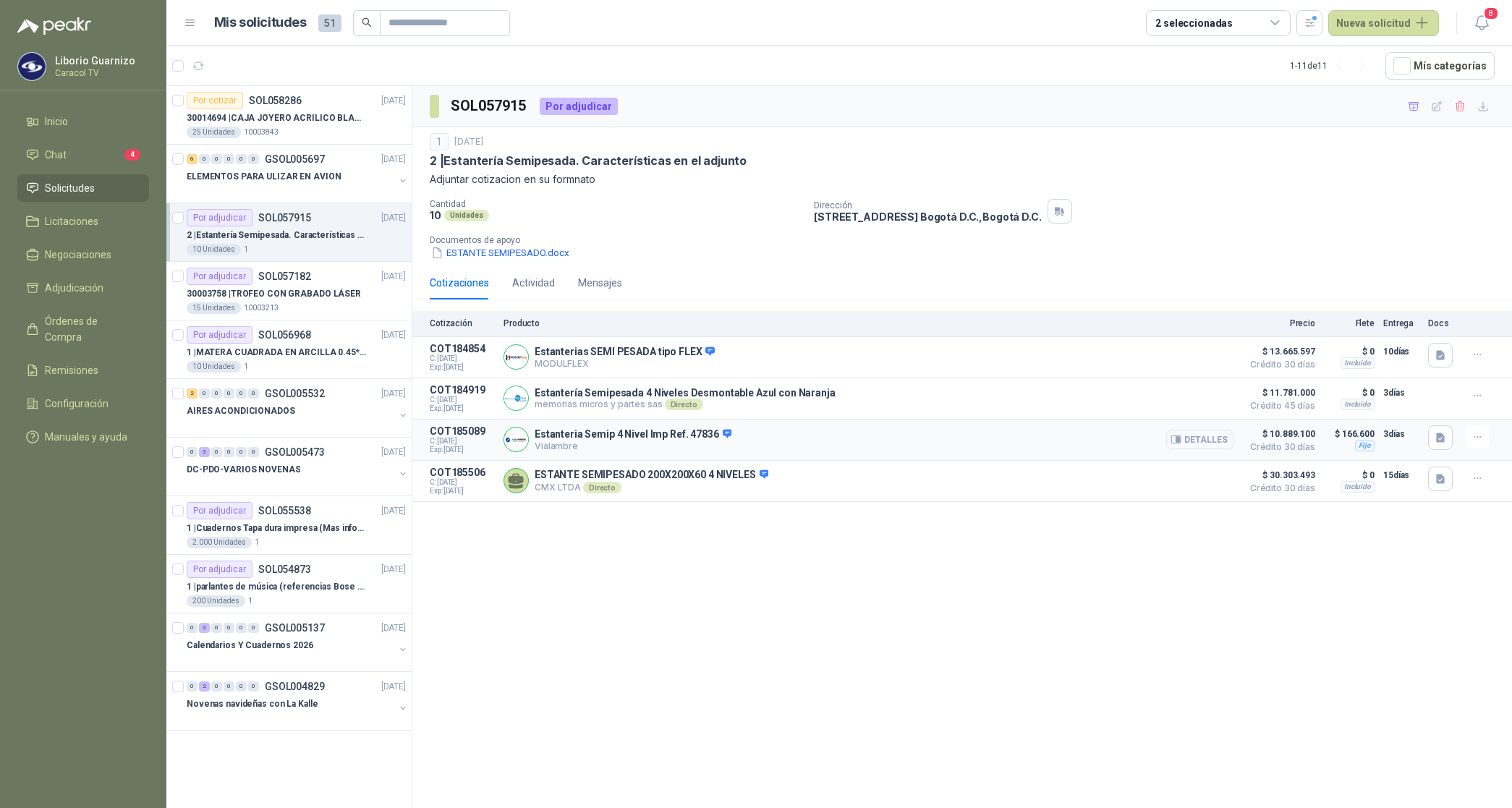
click at [1188, 438] on button "Detalles" at bounding box center [1200, 439] width 68 height 20
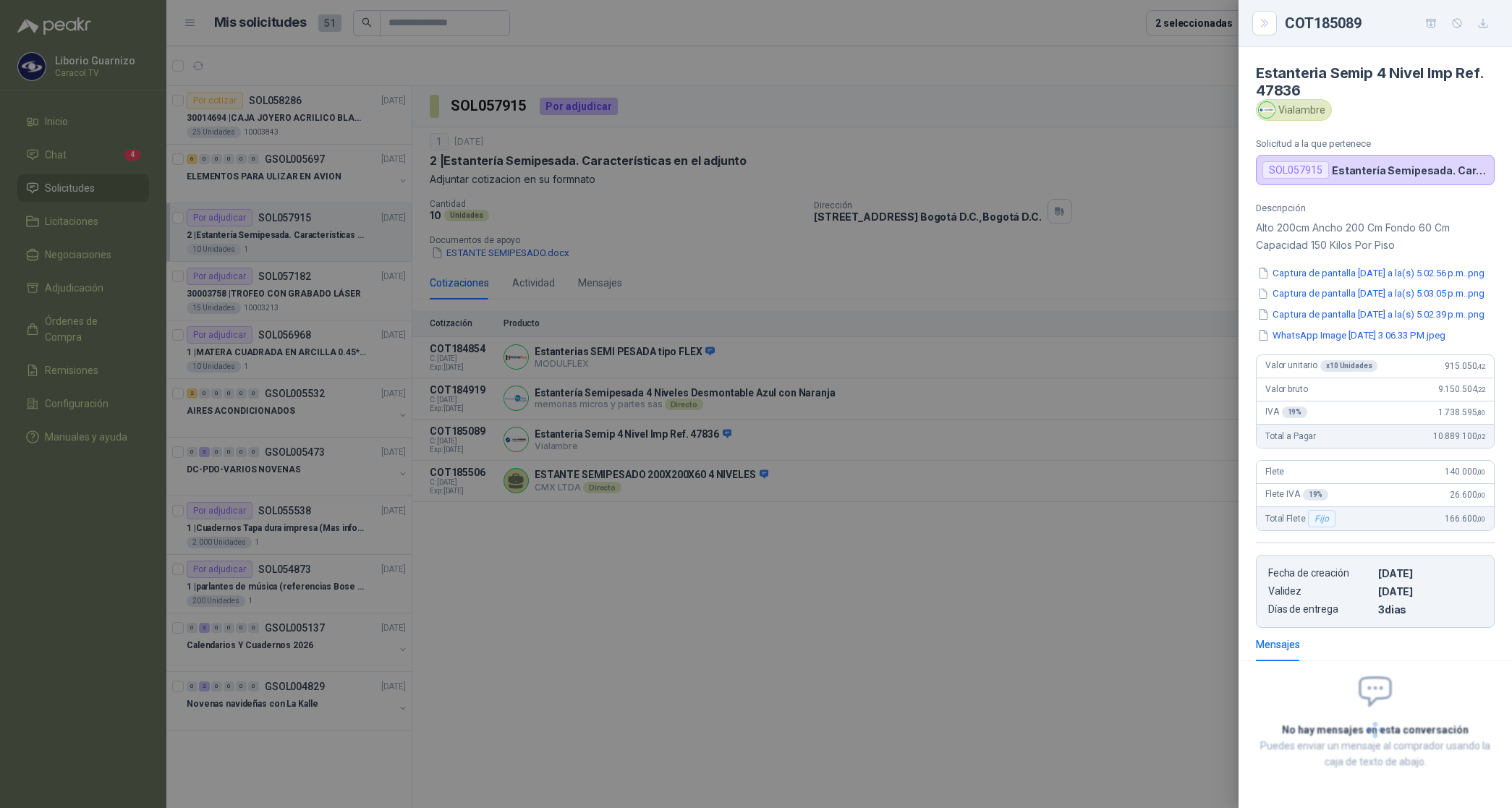
scroll to position [148, 0]
